Goal: Learn about a topic

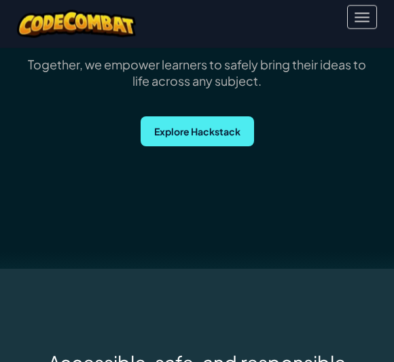
scroll to position [338, 0]
click at [240, 131] on span "Explore Hackstack" at bounding box center [197, 131] width 113 height 30
